Goal: Check status: Check status

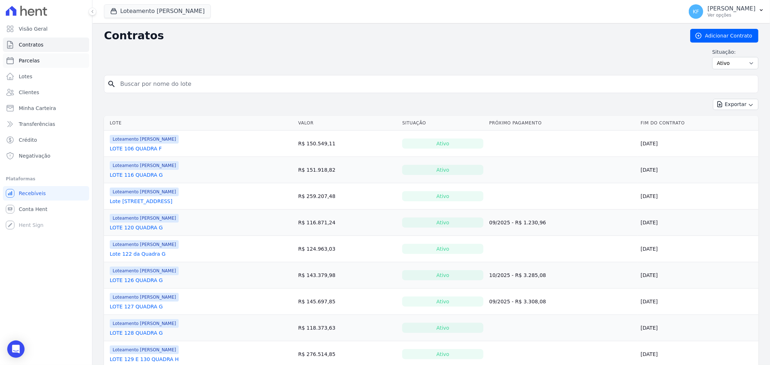
click at [30, 59] on span "Parcelas" at bounding box center [29, 60] width 21 height 7
select select
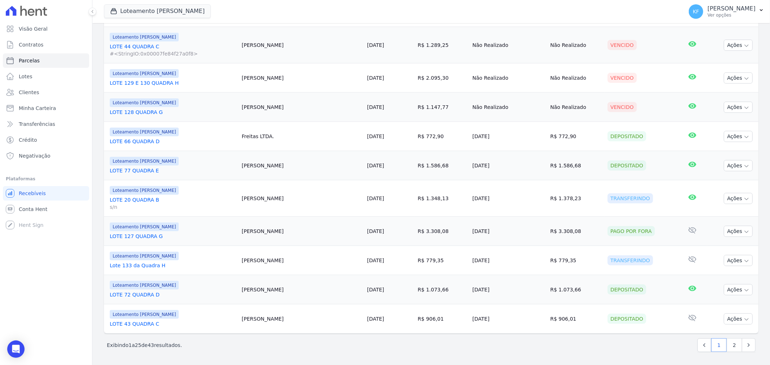
scroll to position [634, 0]
click at [727, 346] on link "2" at bounding box center [734, 345] width 16 height 14
select select
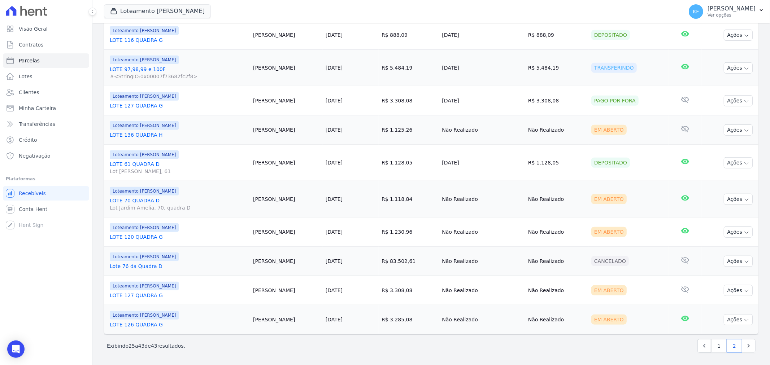
scroll to position [429, 0]
click at [711, 347] on link "1" at bounding box center [719, 345] width 16 height 14
select select
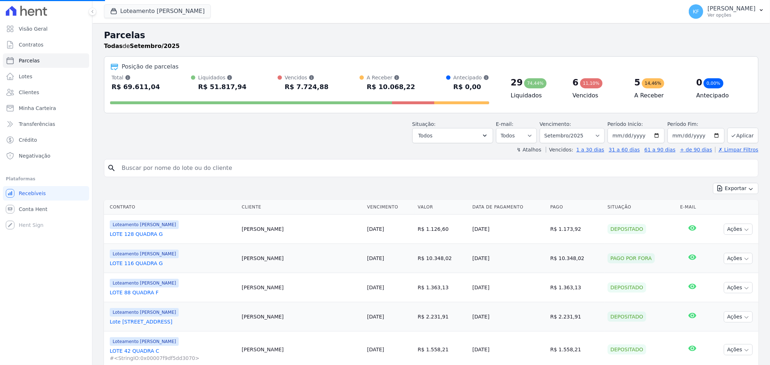
select select
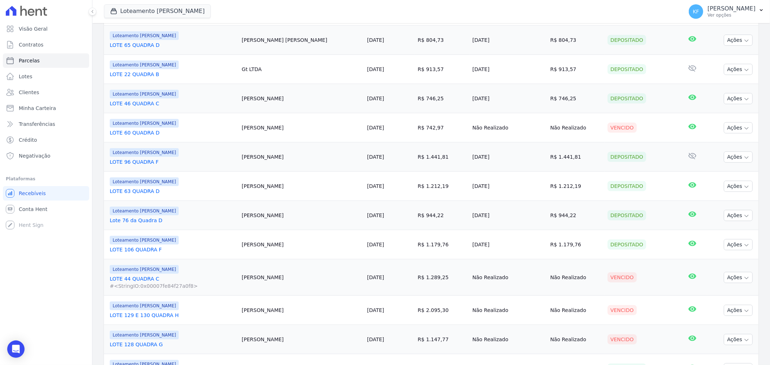
scroll to position [441, 0]
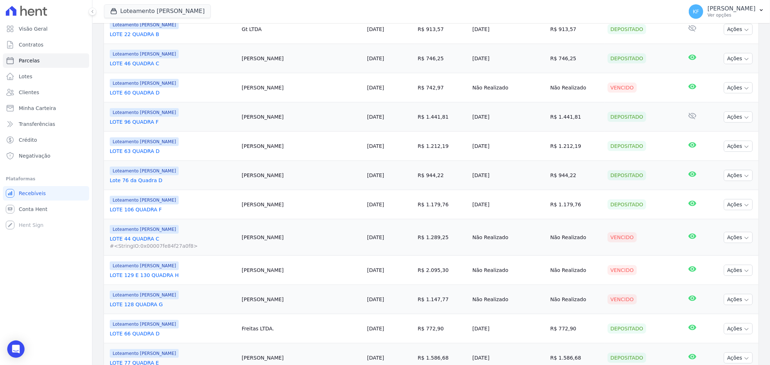
click at [124, 276] on link "LOTE 129 E 130 QUADRA H" at bounding box center [173, 275] width 126 height 7
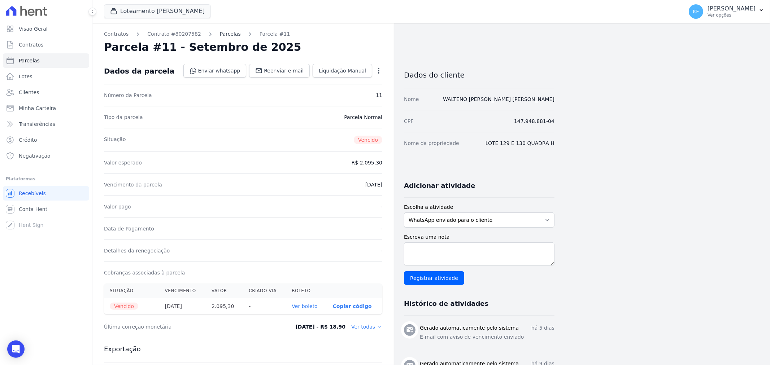
click at [220, 34] on link "Parcelas" at bounding box center [230, 34] width 21 height 8
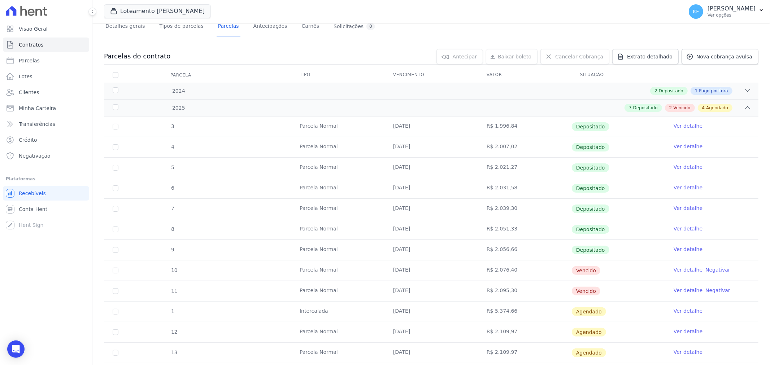
scroll to position [80, 0]
